Goal: Information Seeking & Learning: Find specific fact

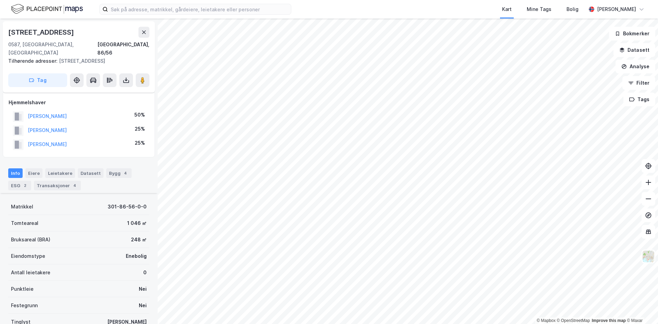
scroll to position [78, 0]
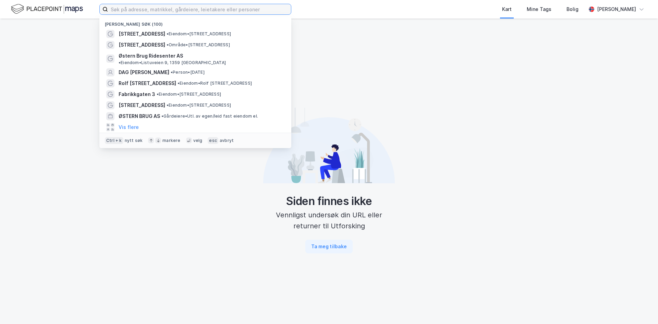
click at [227, 11] on input at bounding box center [199, 9] width 183 height 10
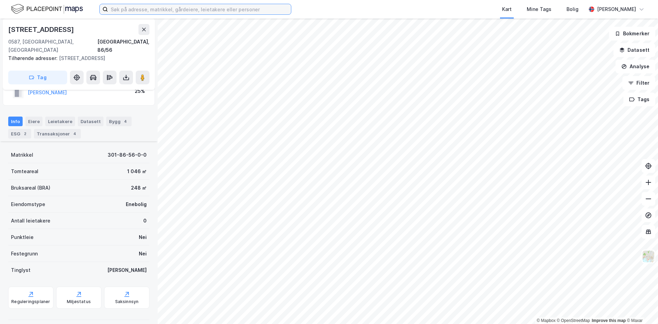
scroll to position [78, 0]
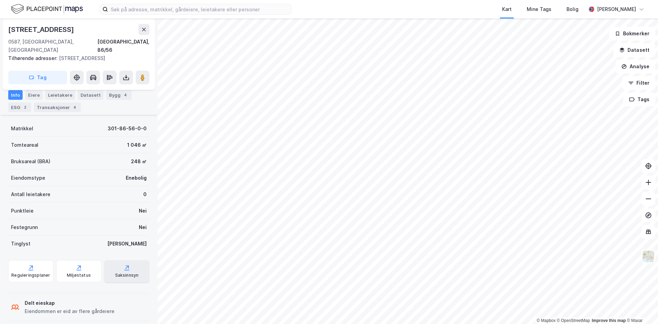
click at [121, 272] on div "Saksinnsyn" at bounding box center [127, 274] width 24 height 5
